Goal: Task Accomplishment & Management: Manage account settings

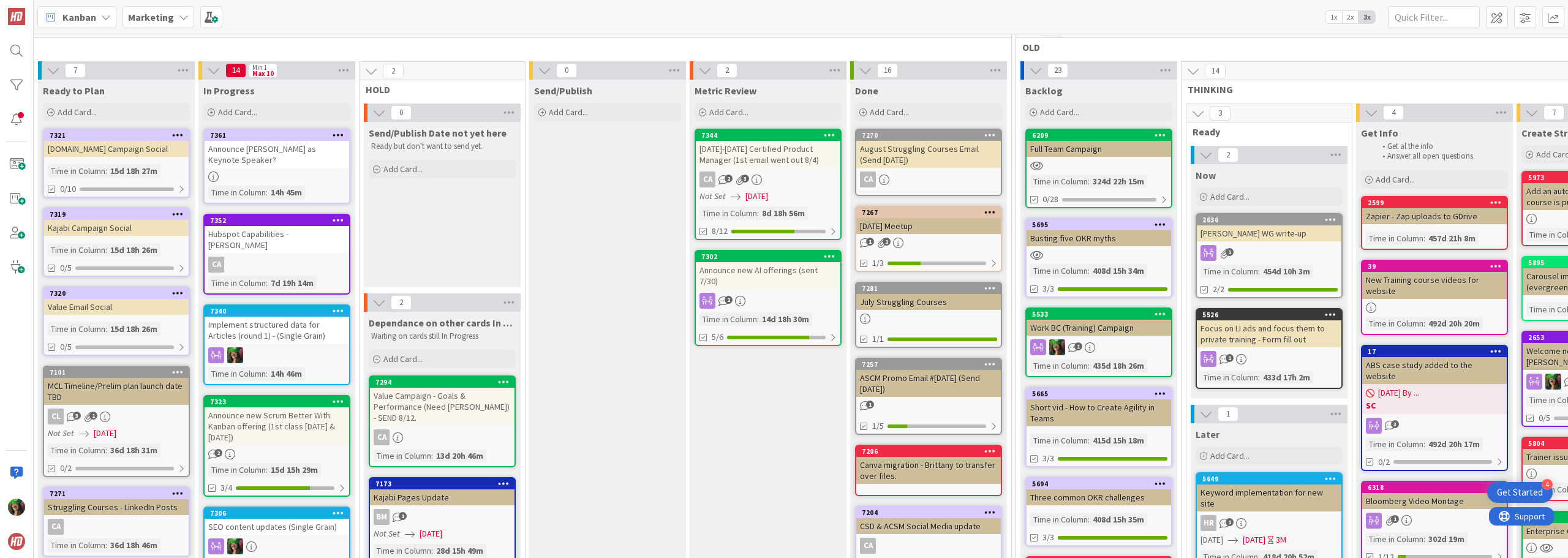
scroll to position [0, 336]
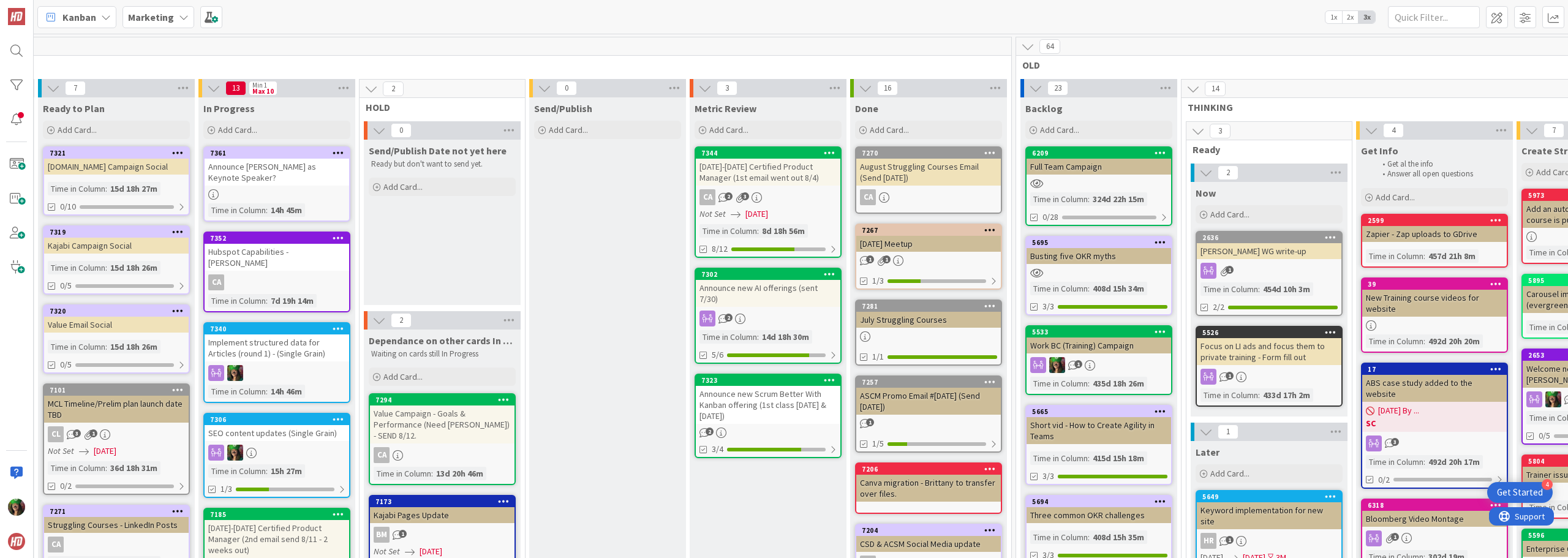
click at [767, 390] on div "Announce new Scrum Better With Kanban offering (1st class [DATE] & [DATE])" at bounding box center [768, 404] width 144 height 38
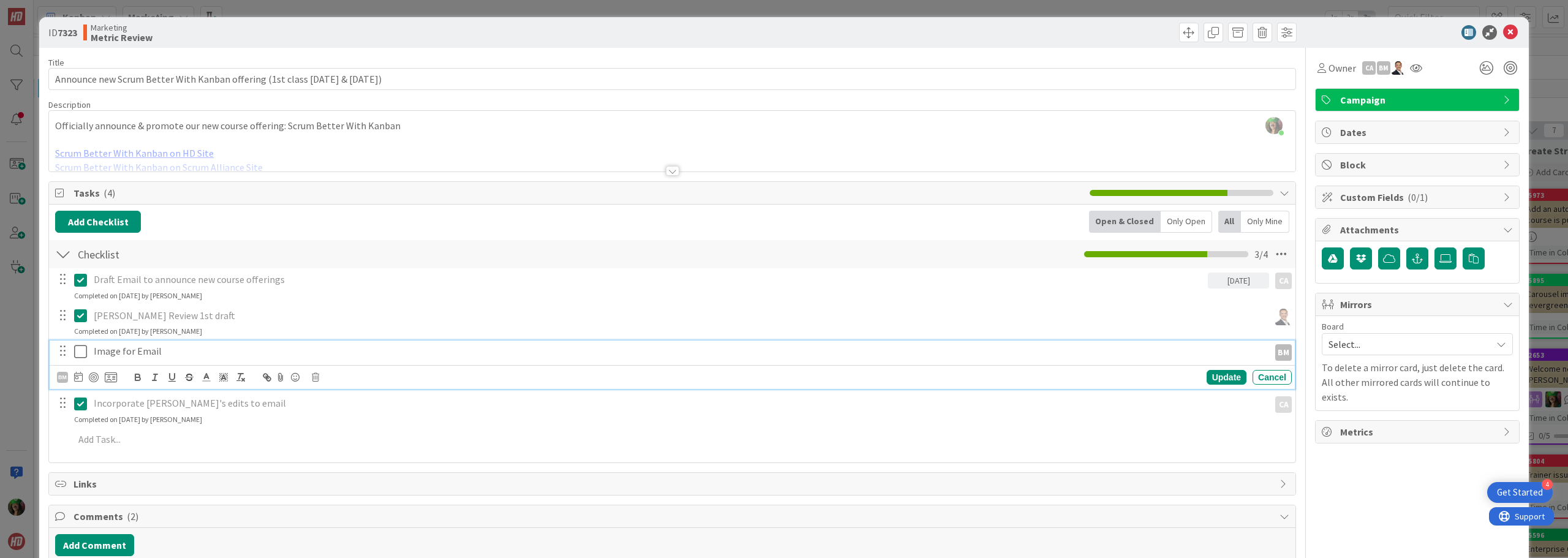
click at [76, 351] on icon at bounding box center [83, 352] width 18 height 14
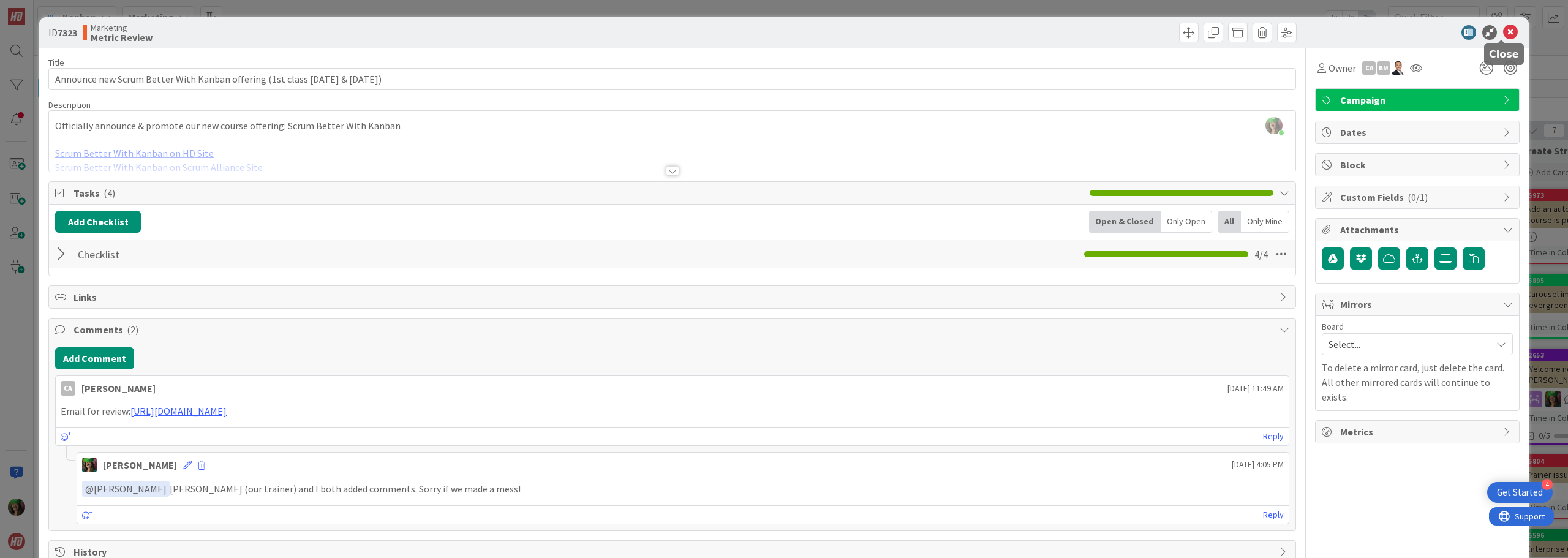
click at [1503, 33] on icon at bounding box center [1510, 32] width 14 height 14
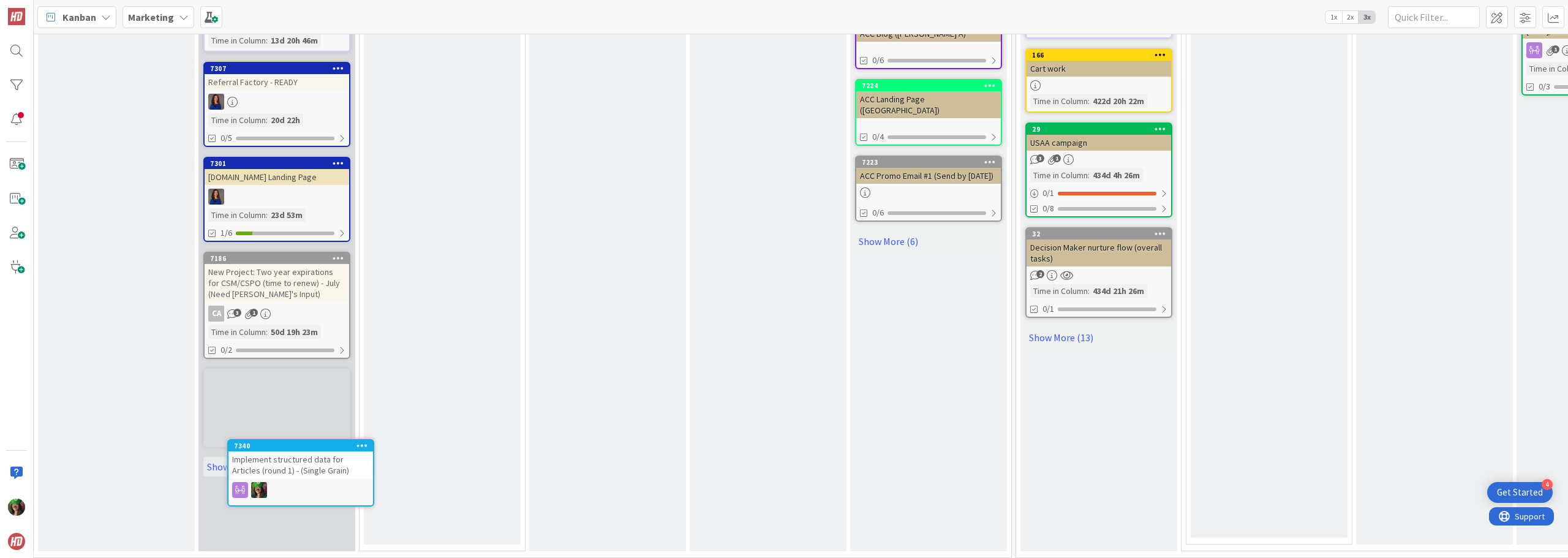
scroll to position [704, 336]
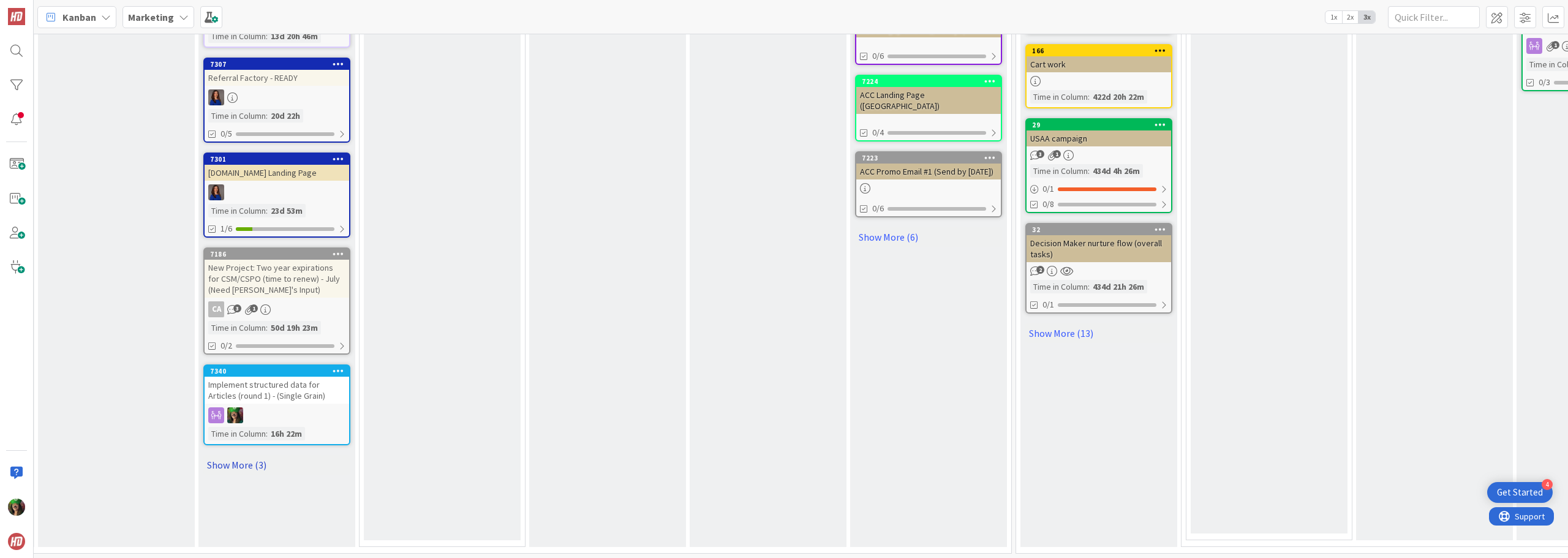
click at [250, 455] on link "Show More (3)" at bounding box center [276, 465] width 147 height 20
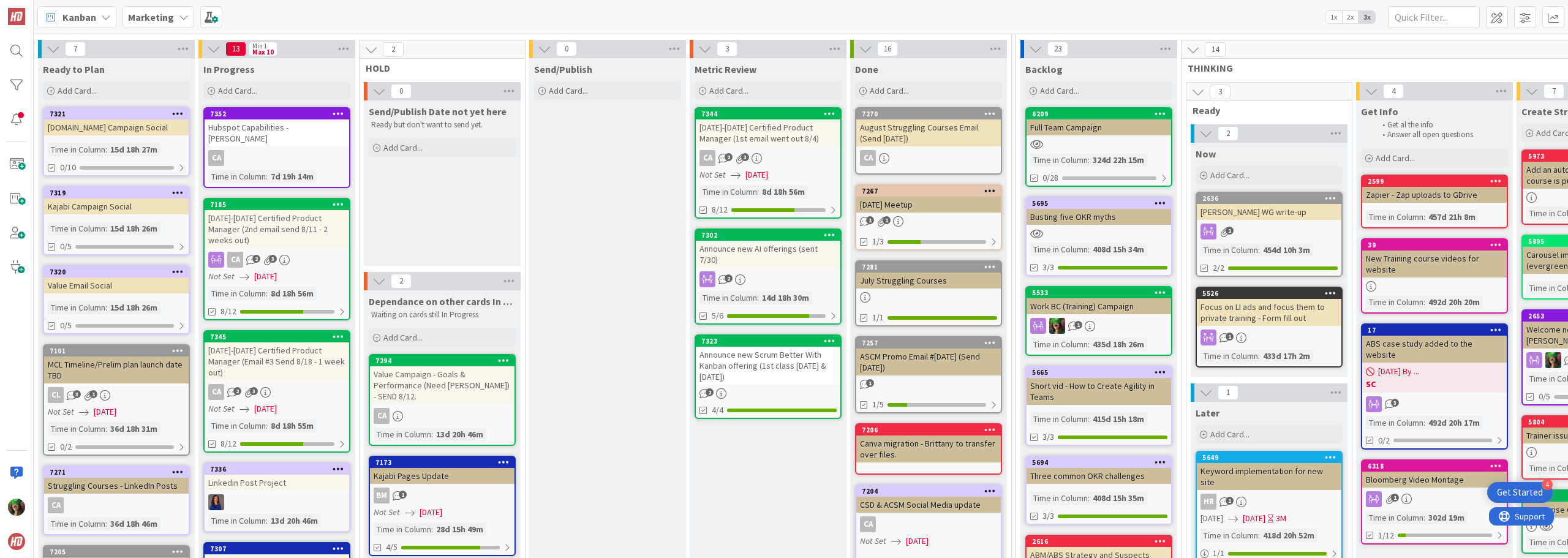
scroll to position [39, 336]
click at [343, 333] on icon at bounding box center [339, 336] width 12 height 8
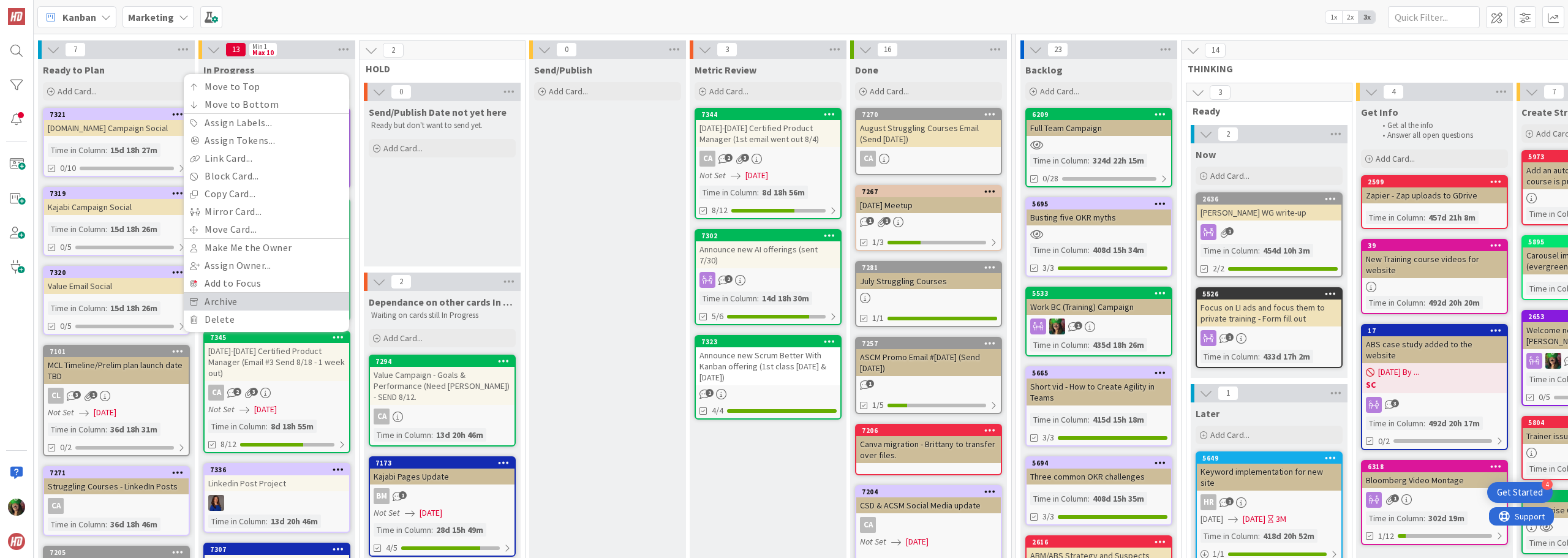
click at [293, 293] on link "Archive" at bounding box center [266, 301] width 165 height 18
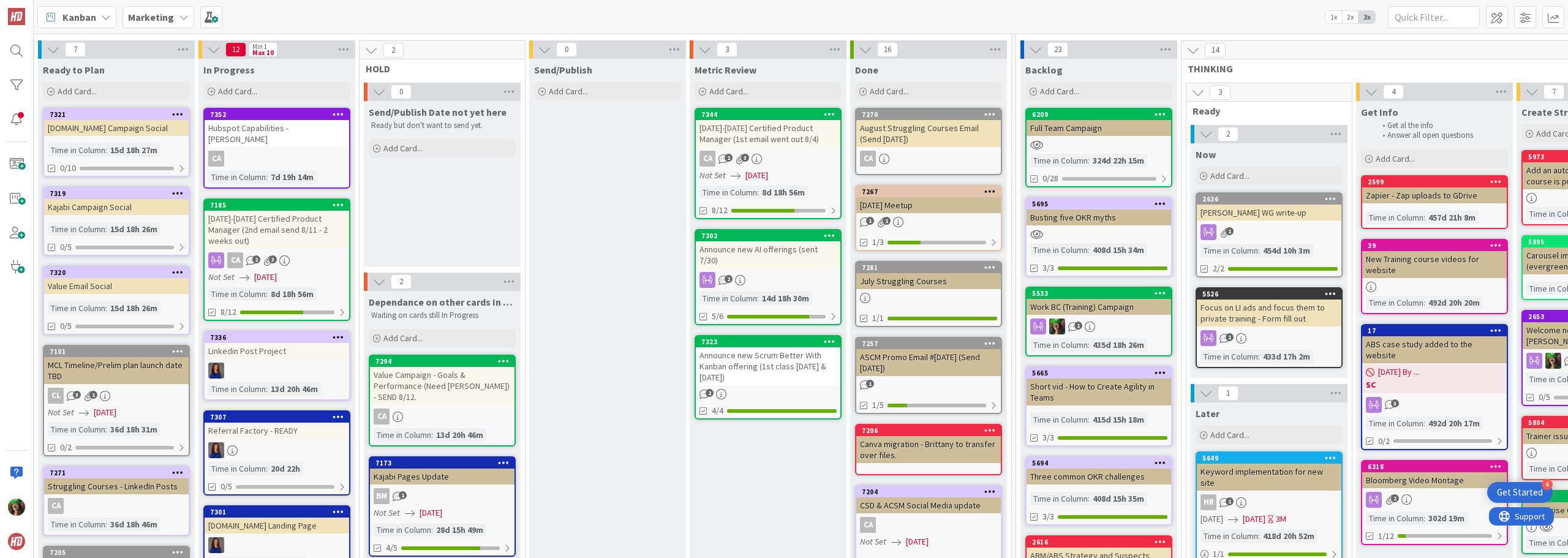
click at [290, 252] on div "CA 2 3" at bounding box center [276, 260] width 144 height 16
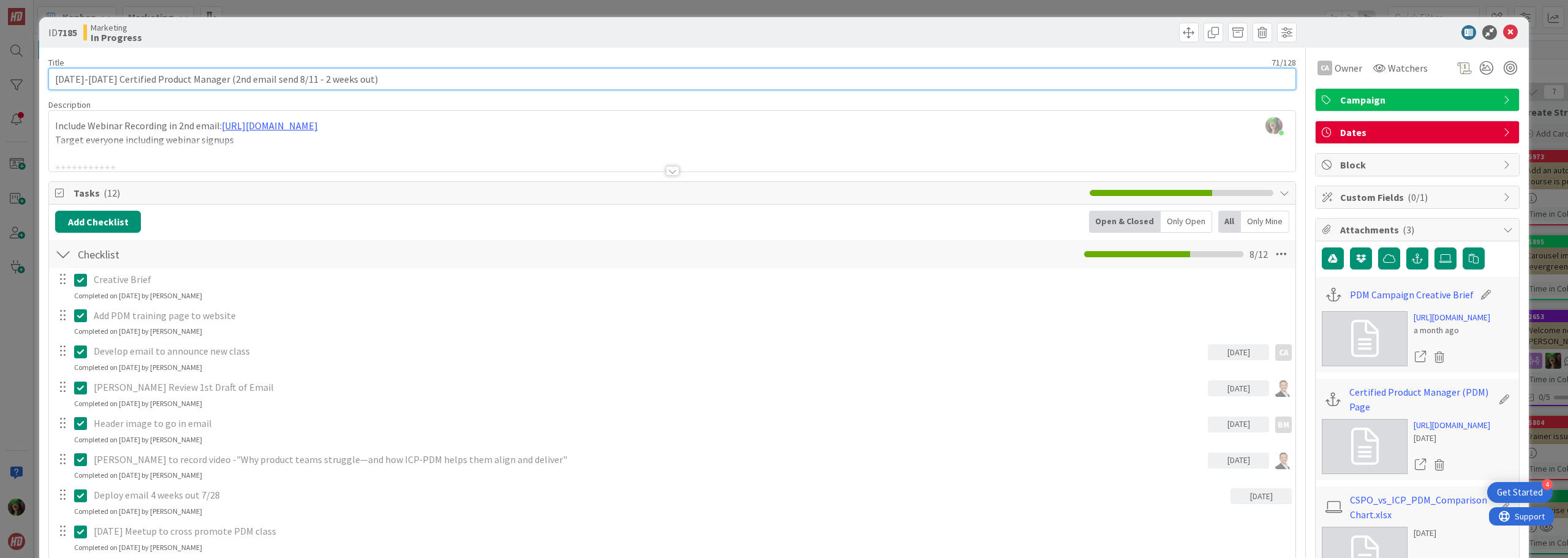
click at [368, 78] on input "[DATE]-[DATE] Certified Product Manager (2nd email send 8/11 - 2 weeks out)" at bounding box center [672, 79] width 1248 height 22
drag, startPoint x: 205, startPoint y: 74, endPoint x: 471, endPoint y: 83, distance: 266.2
click at [471, 83] on input "[DATE]-[DATE] Certified Product Manager (2nd email send 8/11 - 2 weeks out)" at bounding box center [672, 79] width 1248 height 22
type input "[DATE]-[DATE] Certified Product Manager (Aug session cancelled - hold on email)"
click at [1503, 30] on icon at bounding box center [1510, 32] width 14 height 14
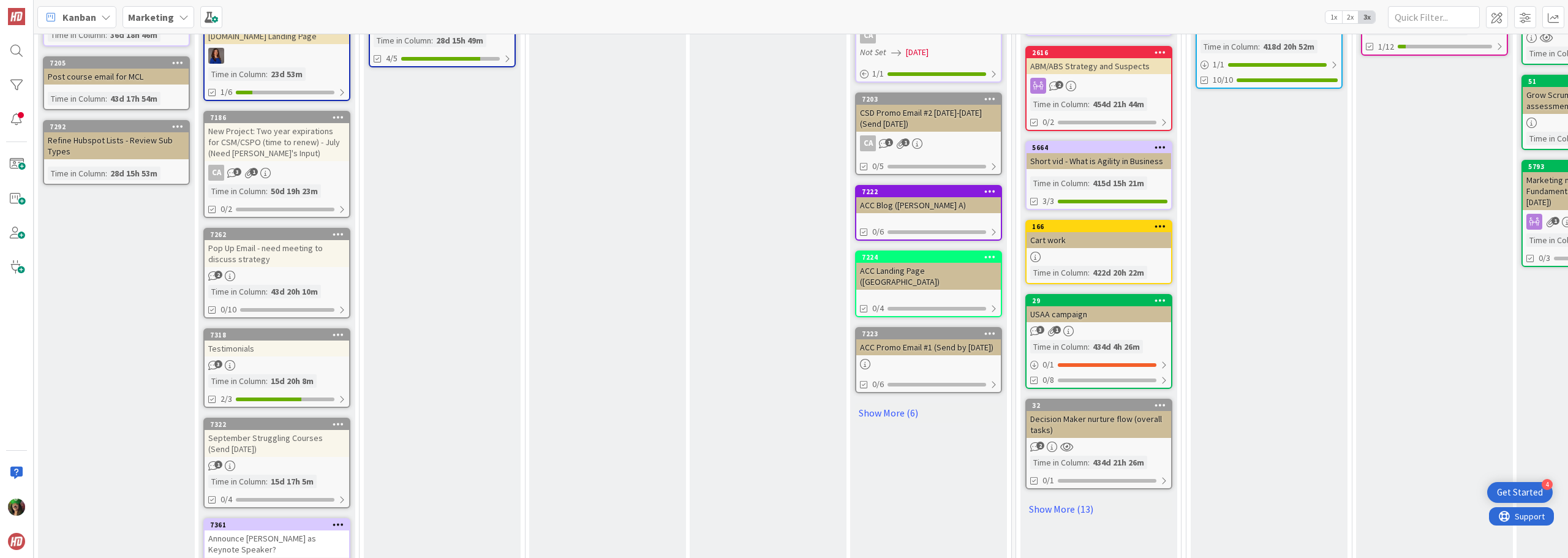
scroll to position [529, 336]
